Goal: Task Accomplishment & Management: Manage account settings

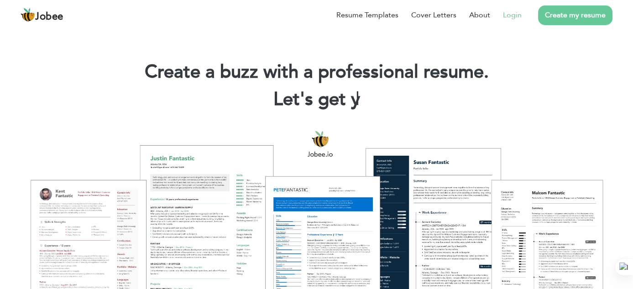
click at [514, 15] on link "Login" at bounding box center [512, 15] width 19 height 11
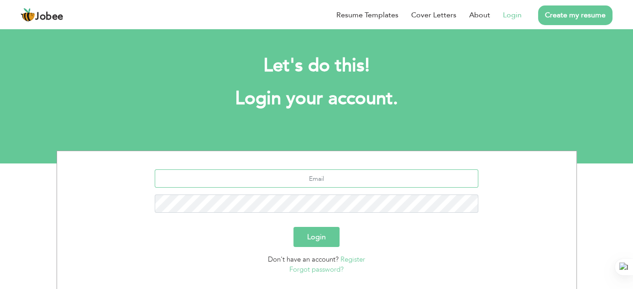
click at [323, 181] on input "text" at bounding box center [317, 178] width 324 height 18
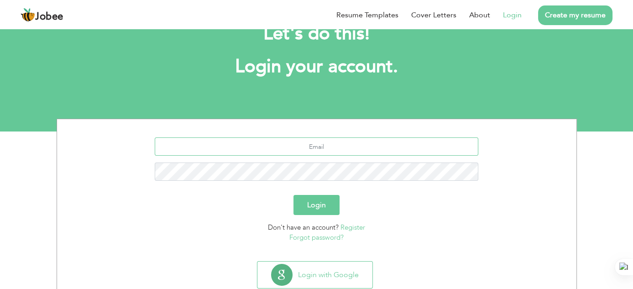
scroll to position [57, 0]
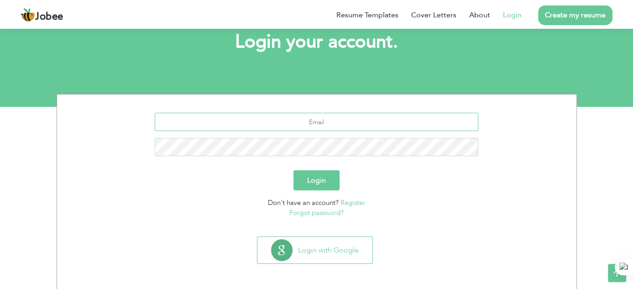
click at [290, 124] on input "text" at bounding box center [317, 122] width 324 height 18
type input "sap.umerzulfiqar@mail.com"
click at [294, 170] on button "Login" at bounding box center [317, 180] width 46 height 20
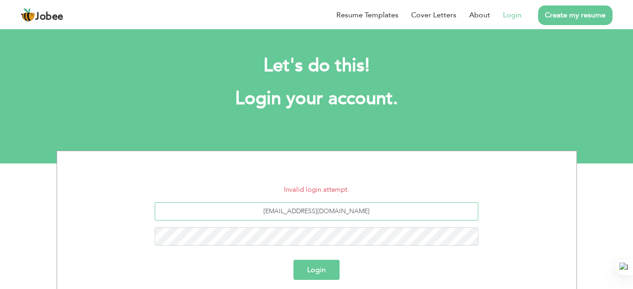
click at [330, 214] on input "sap.umerzulfiqar@mail.com" at bounding box center [317, 211] width 324 height 18
type input "[EMAIL_ADDRESS][DOMAIN_NAME]"
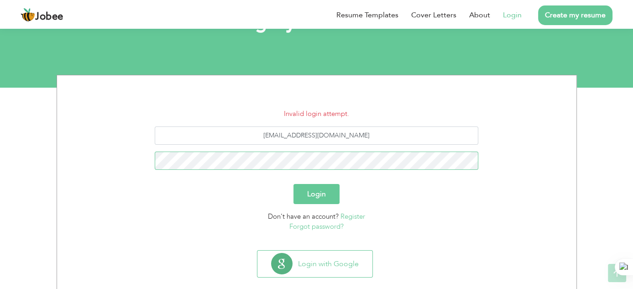
scroll to position [89, 0]
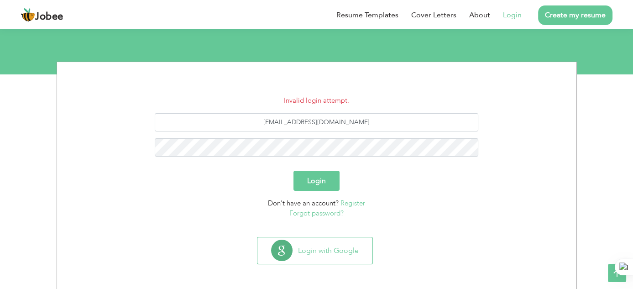
click at [320, 188] on button "Login" at bounding box center [317, 181] width 46 height 20
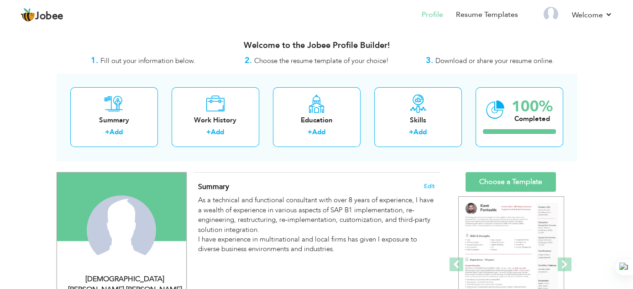
drag, startPoint x: 637, startPoint y: 34, endPoint x: 698, endPoint y: 198, distance: 175.2
click at [633, 198] on html "Jobee Profile Resume Templates Resume Templates Cover Letters About My Resume W…" at bounding box center [316, 144] width 633 height 289
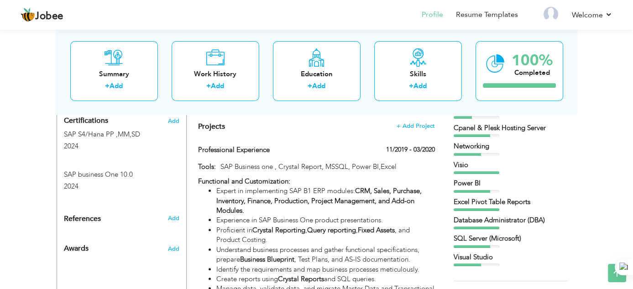
scroll to position [475, 0]
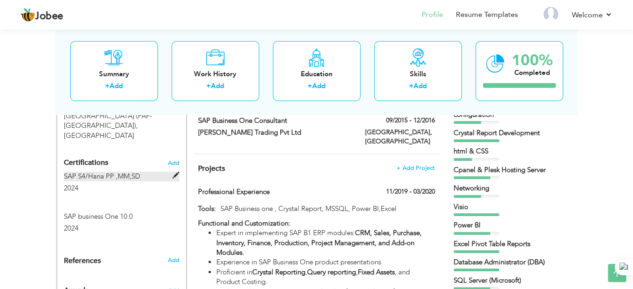
click at [176, 172] on span at bounding box center [176, 175] width 7 height 7
type input "SAP S4/Hana PP ,MM,SD"
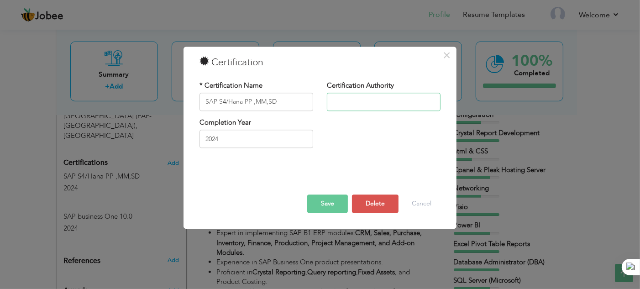
click at [353, 102] on input "text" at bounding box center [384, 102] width 114 height 18
click at [416, 204] on button "Cancel" at bounding box center [422, 204] width 38 height 18
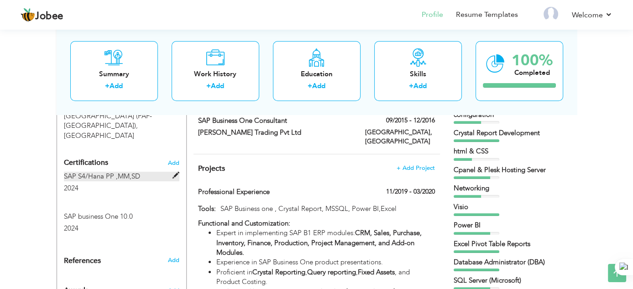
click at [174, 172] on span at bounding box center [176, 175] width 7 height 7
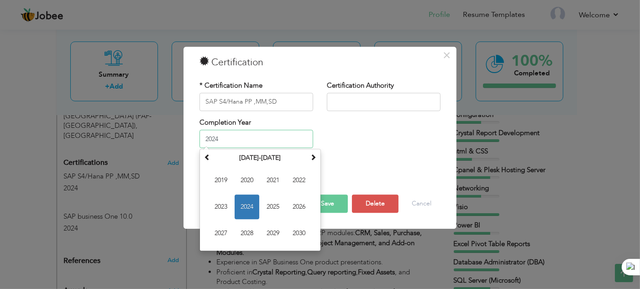
click at [258, 142] on input "2024" at bounding box center [257, 139] width 114 height 18
click at [273, 210] on span "2025" at bounding box center [273, 207] width 25 height 25
type input "2025"
click at [227, 138] on input "2025" at bounding box center [257, 139] width 114 height 18
click at [259, 157] on th "2020-2031" at bounding box center [260, 159] width 95 height 14
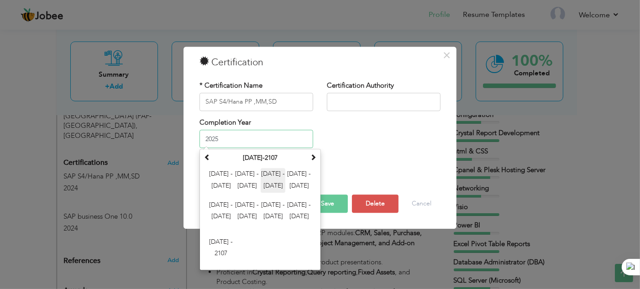
click at [269, 174] on span "2024 - 2035" at bounding box center [273, 181] width 25 height 25
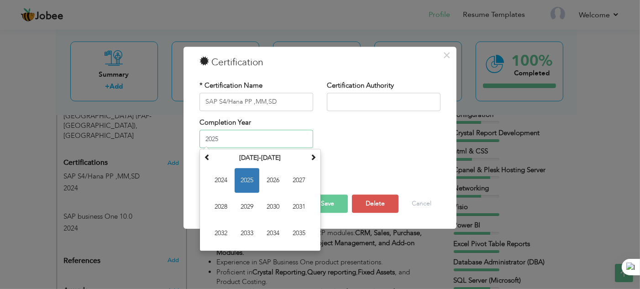
click at [250, 180] on span "2025" at bounding box center [247, 181] width 25 height 25
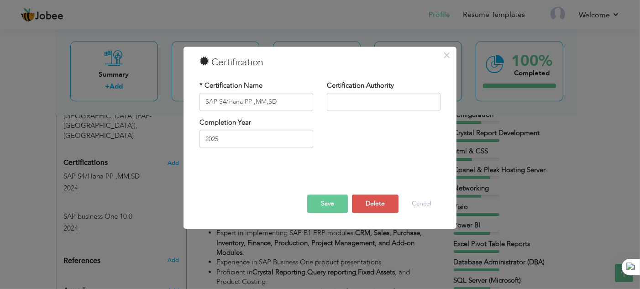
click at [329, 205] on button "Save" at bounding box center [327, 204] width 41 height 18
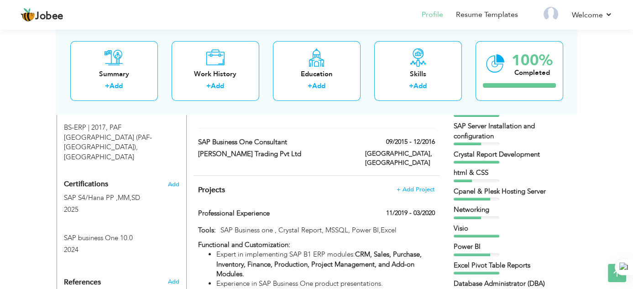
scroll to position [409, 0]
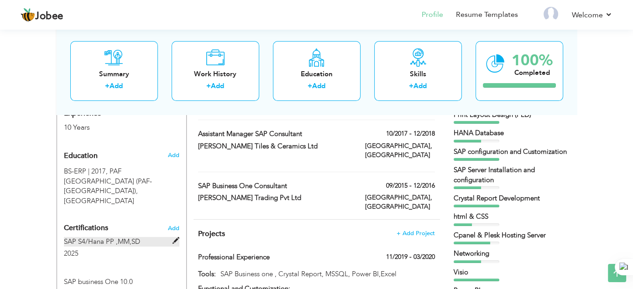
click at [175, 237] on span at bounding box center [176, 240] width 7 height 7
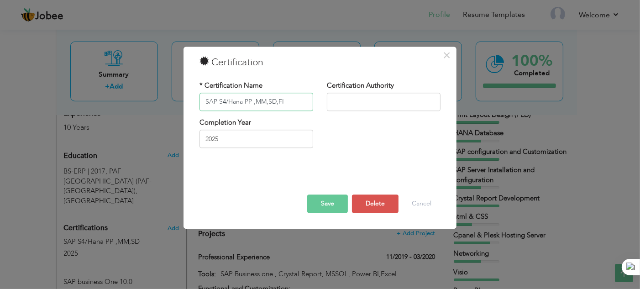
type input "SAP S4/Hana PP ,MM,SD,FI"
click at [317, 207] on button "Save" at bounding box center [327, 204] width 41 height 18
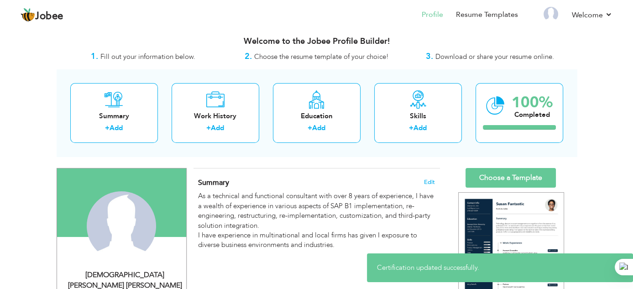
scroll to position [0, 0]
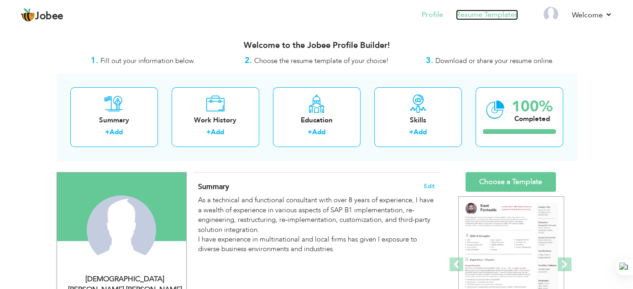
click at [464, 12] on link "Resume Templates" at bounding box center [487, 15] width 62 height 11
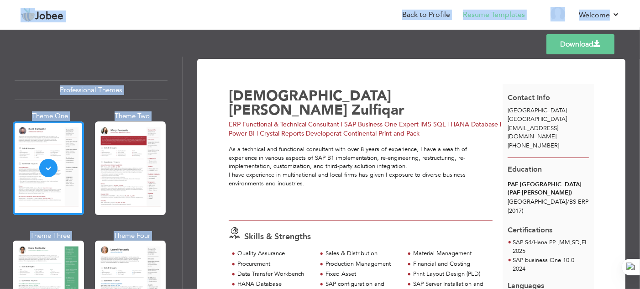
drag, startPoint x: 637, startPoint y: 76, endPoint x: 644, endPoint y: 123, distance: 47.5
click at [640, 123] on html "Jobee Back to Profile Resume Templates Resume Templates Cover Letters About My …" at bounding box center [320, 144] width 640 height 289
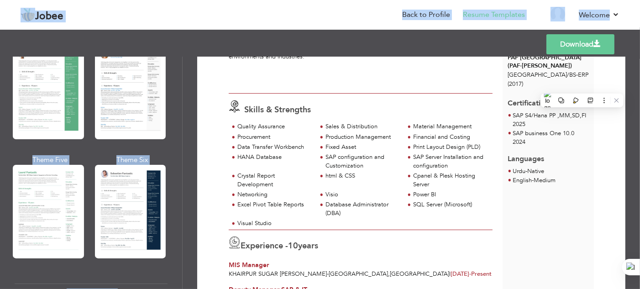
scroll to position [197, 0]
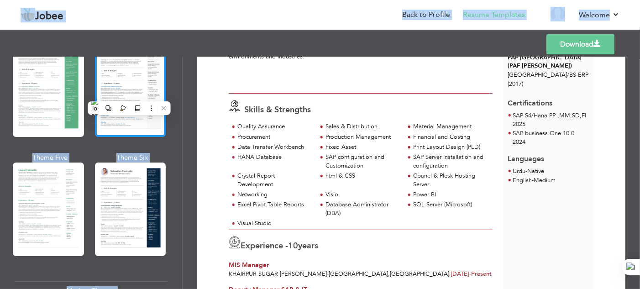
click at [125, 93] on div at bounding box center [130, 90] width 71 height 94
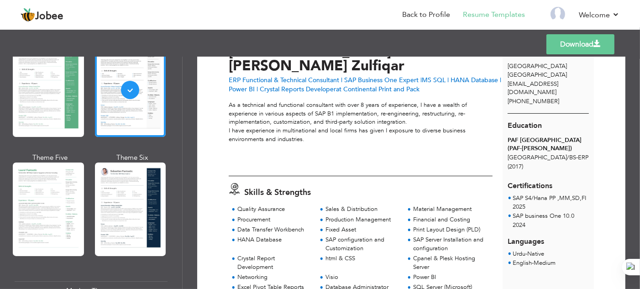
scroll to position [0, 0]
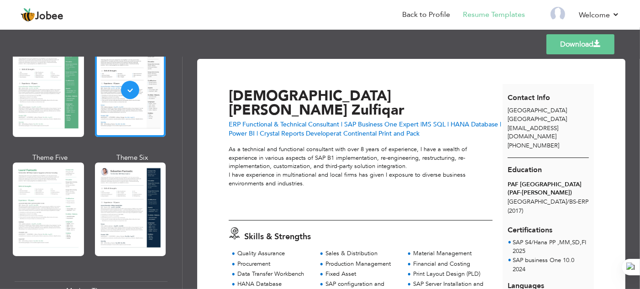
click at [586, 47] on link "Download" at bounding box center [581, 44] width 68 height 20
